Goal: Obtain resource: Download file/media

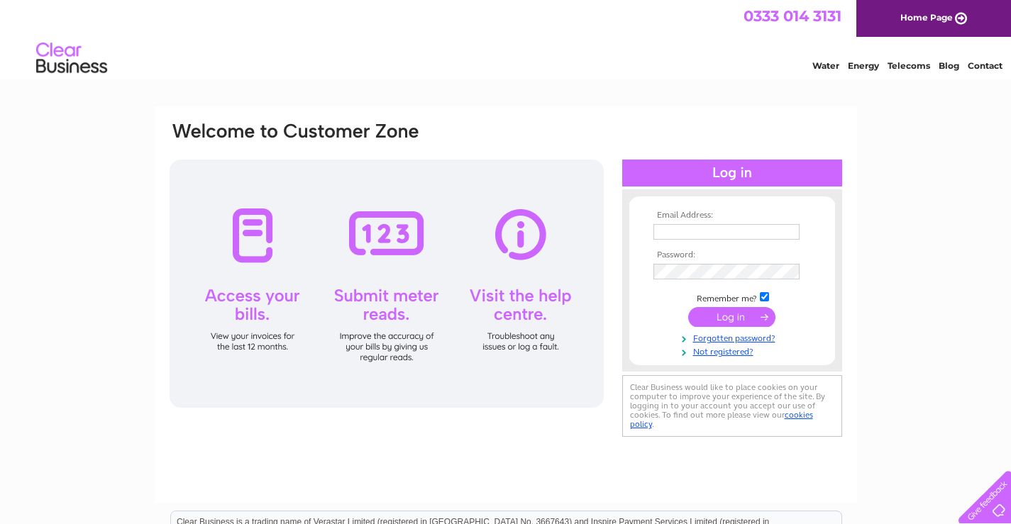
type input "henrycrawfordcoaches@gmail.com"
click at [732, 313] on input "submit" at bounding box center [731, 317] width 87 height 20
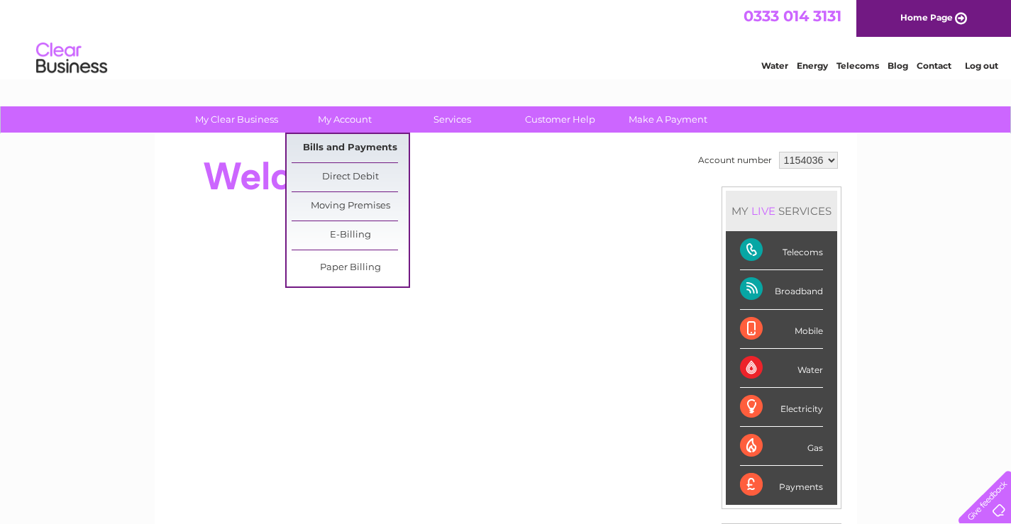
click at [341, 144] on link "Bills and Payments" at bounding box center [350, 148] width 117 height 28
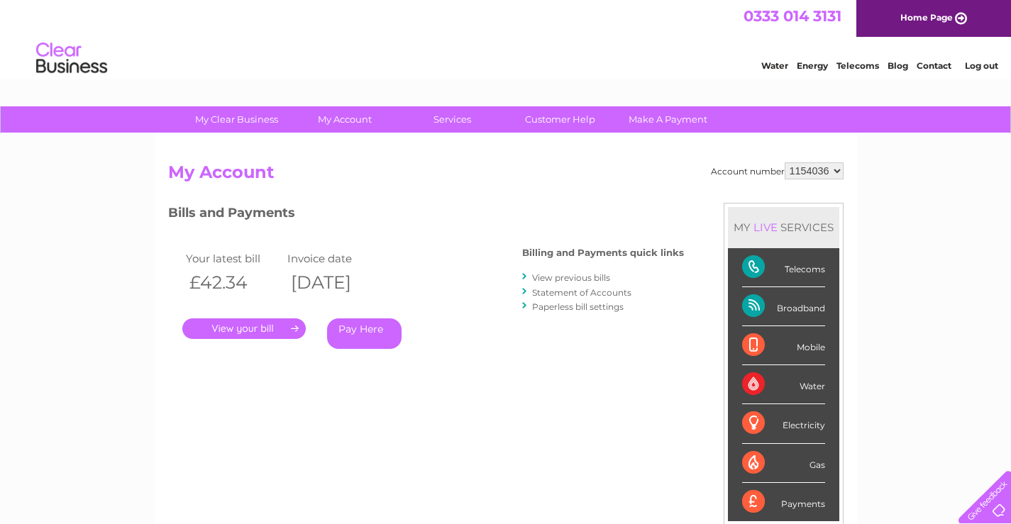
click at [566, 277] on link "View previous bills" at bounding box center [571, 277] width 78 height 11
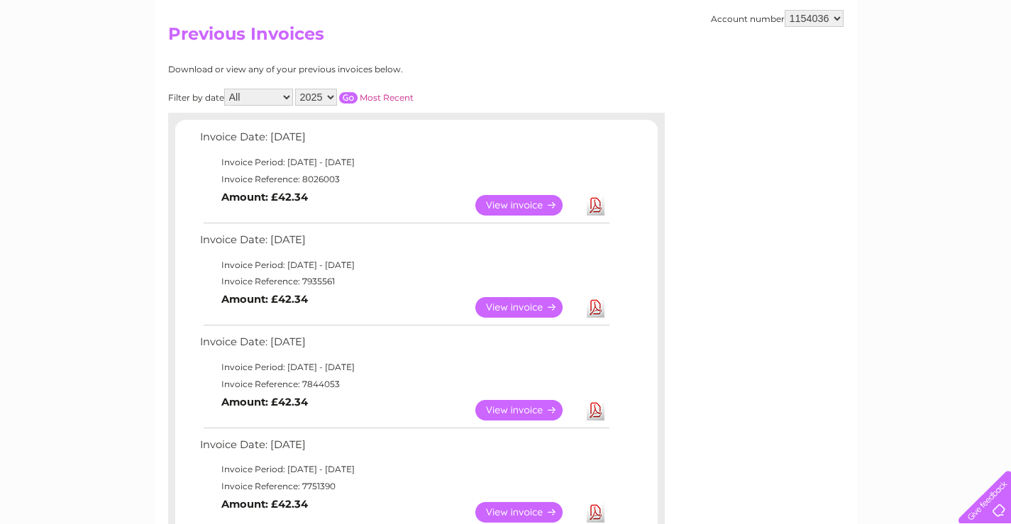
scroll to position [142, 0]
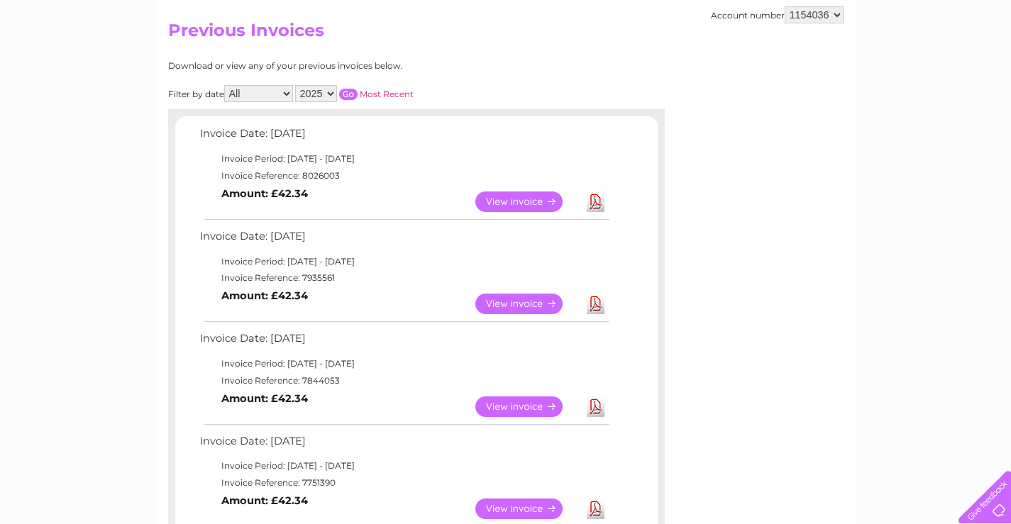
click at [595, 304] on link "Download" at bounding box center [596, 304] width 18 height 21
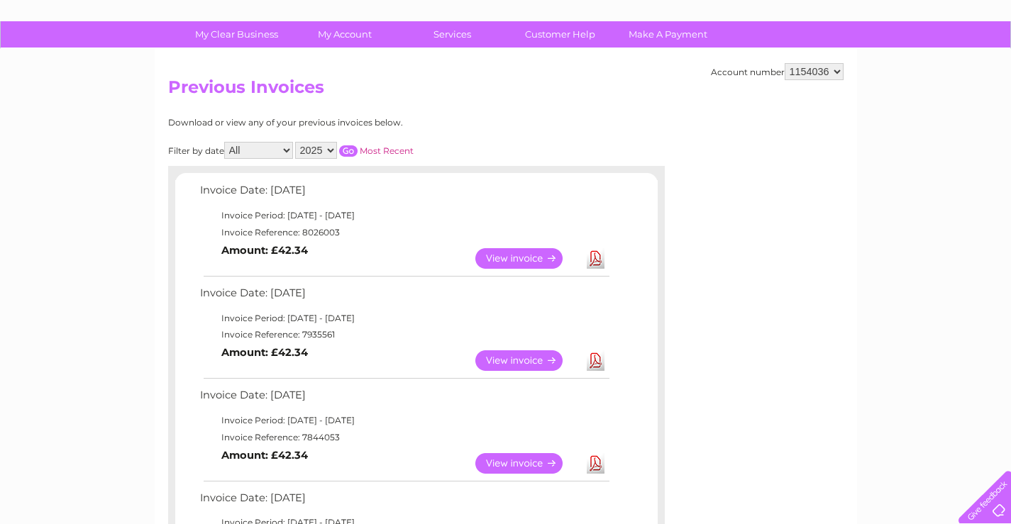
scroll to position [0, 0]
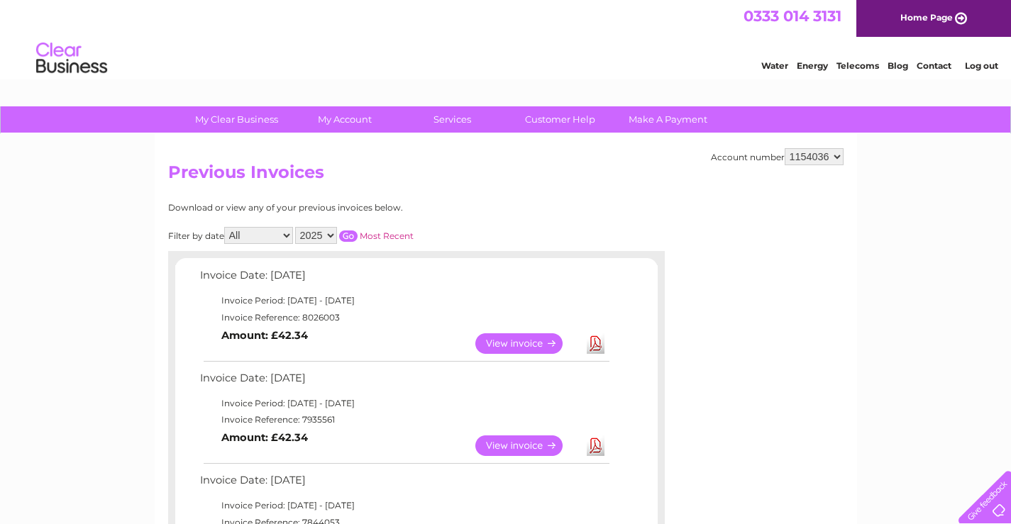
click at [978, 64] on link "Log out" at bounding box center [981, 65] width 33 height 11
